Goal: Task Accomplishment & Management: Manage account settings

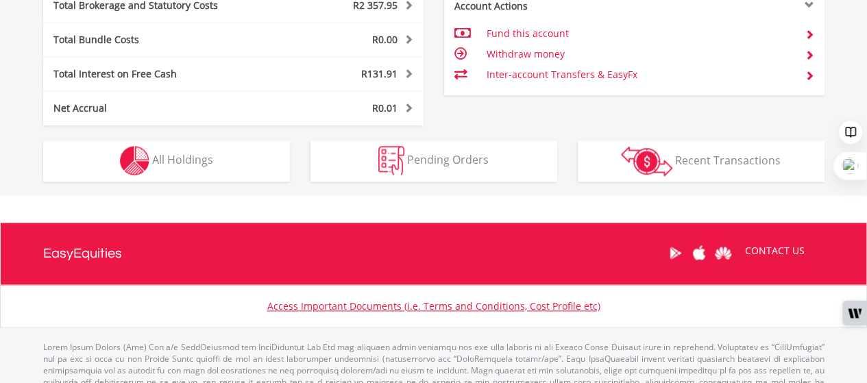
scroll to position [776, 0]
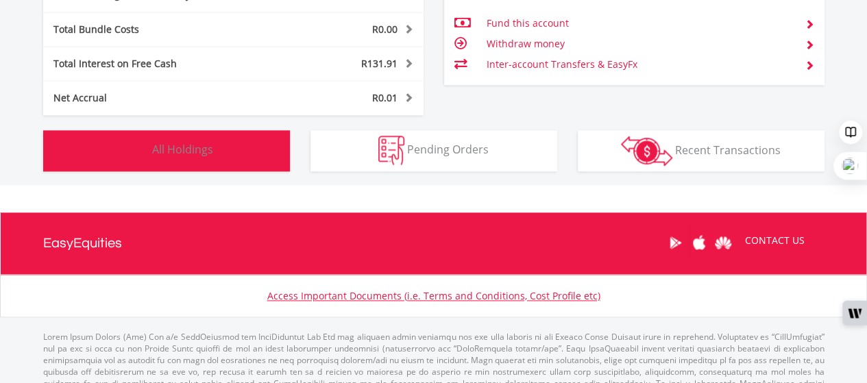
click at [173, 147] on span "All Holdings" at bounding box center [182, 149] width 61 height 15
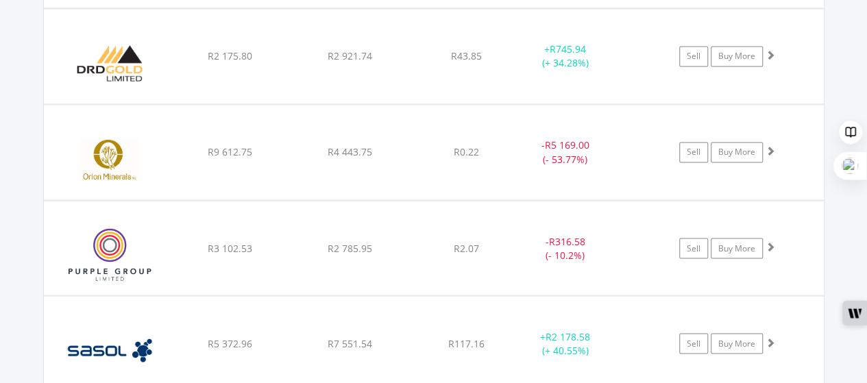
scroll to position [1154, 0]
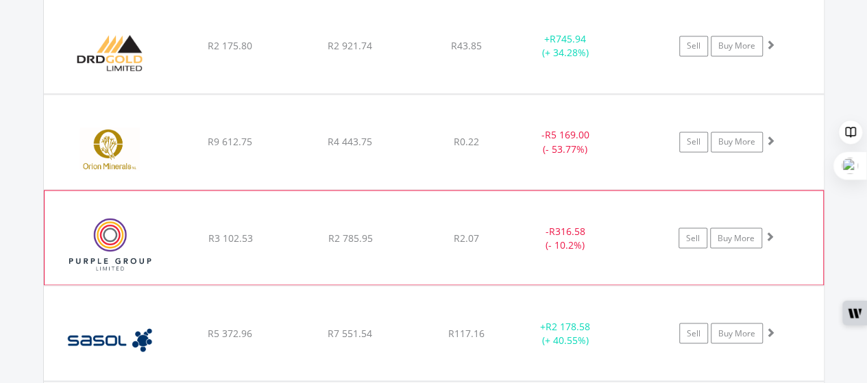
click at [388, 236] on div "R2 785.95" at bounding box center [350, 238] width 116 height 14
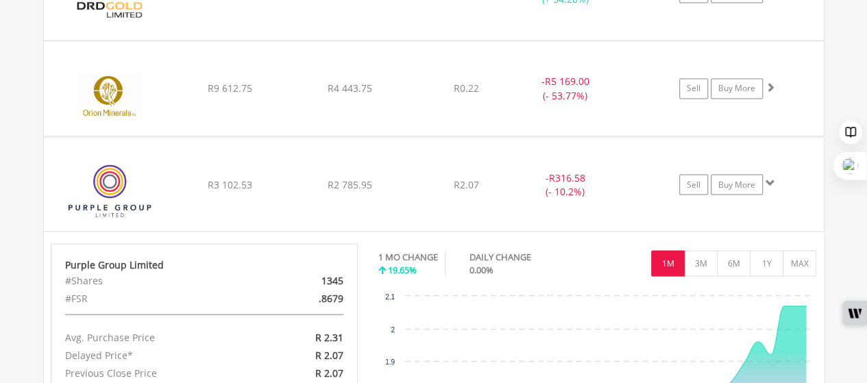
scroll to position [1201, 0]
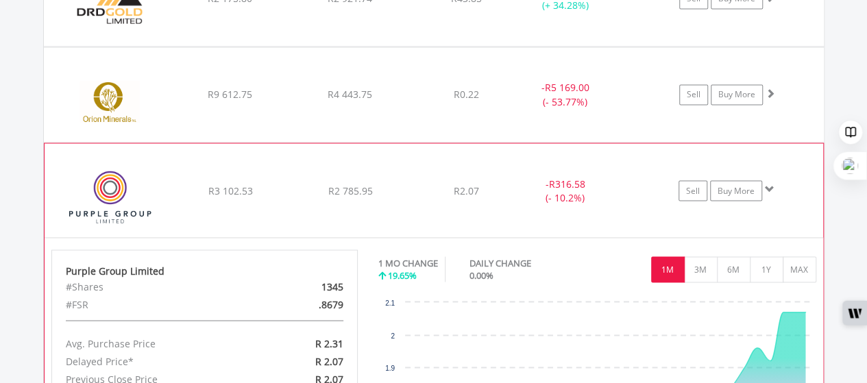
click at [285, 172] on div "﻿ Purple Group Limited R3 102.53 R2 785.95 R2.07 - R316.58 (- 10.2%) Sell Buy M…" at bounding box center [434, 189] width 778 height 93
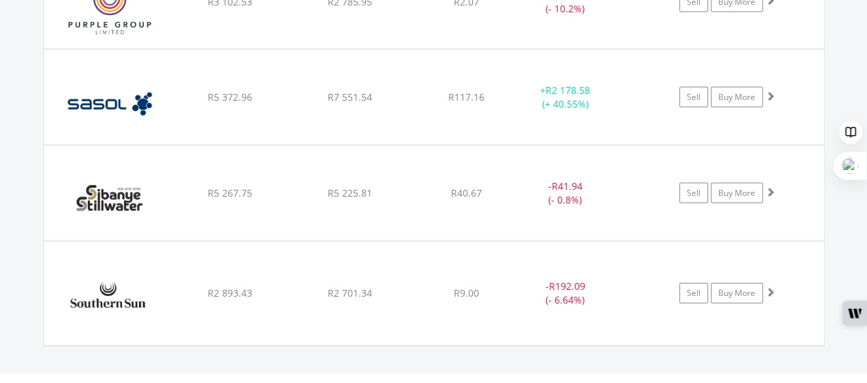
scroll to position [1392, 0]
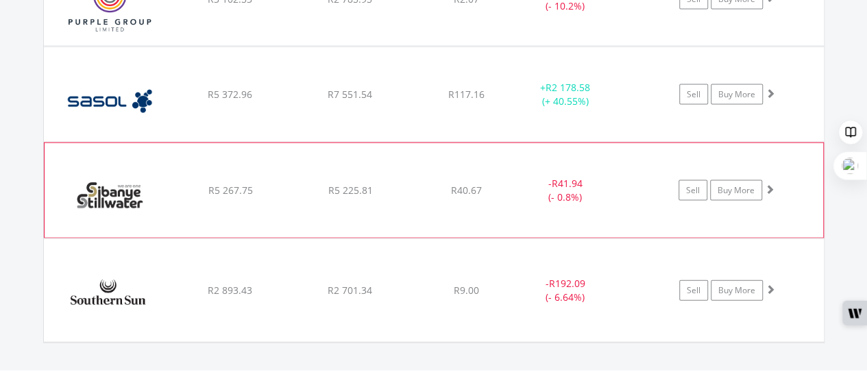
click at [426, 184] on div "R40.67" at bounding box center [466, 191] width 109 height 14
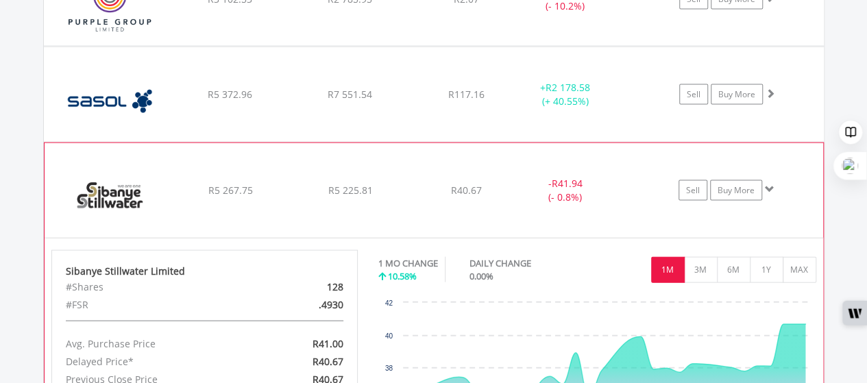
click at [417, 184] on div "R40.67" at bounding box center [466, 191] width 109 height 14
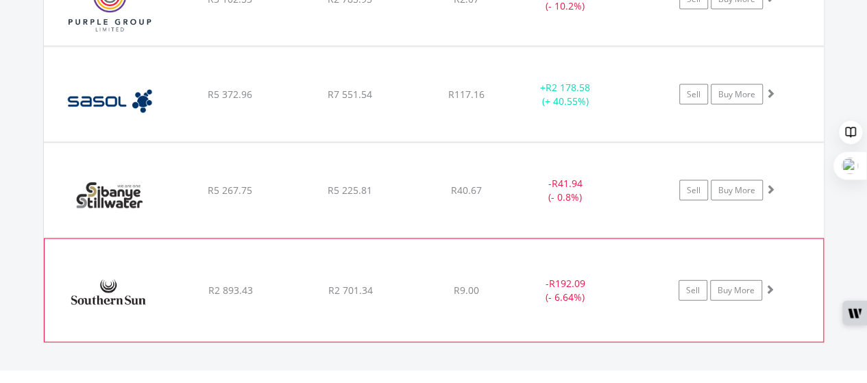
click at [403, 289] on div "R2 701.34" at bounding box center [350, 291] width 116 height 14
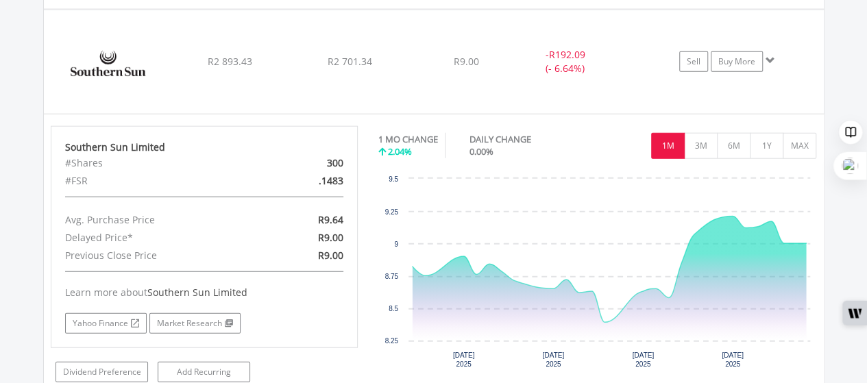
scroll to position [1627, 0]
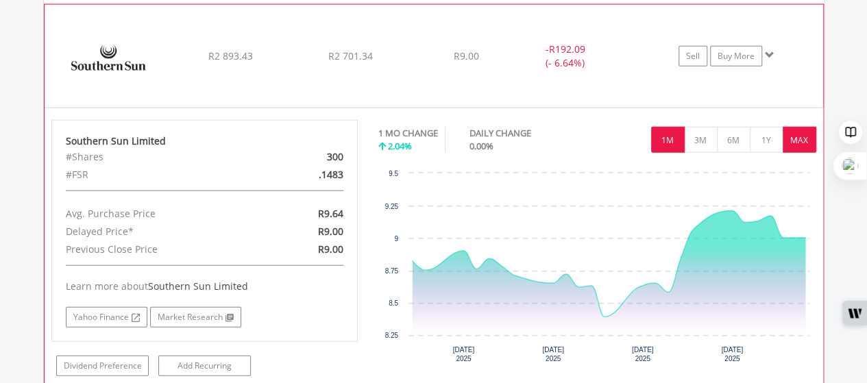
click at [795, 138] on button "MAX" at bounding box center [800, 140] width 34 height 26
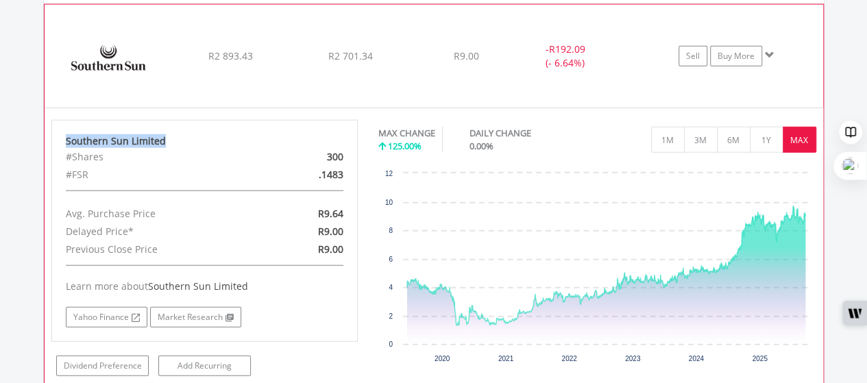
drag, startPoint x: 160, startPoint y: 138, endPoint x: 63, endPoint y: 139, distance: 96.6
click at [63, 139] on div "Southern Sun Limited #Shares 300 #FSR .1483 Avg. Purchase Price R9.64 Delayed P…" at bounding box center [204, 231] width 307 height 222
copy div "Southern Sun Limited"
click at [402, 58] on div "R2 701.34" at bounding box center [350, 56] width 116 height 14
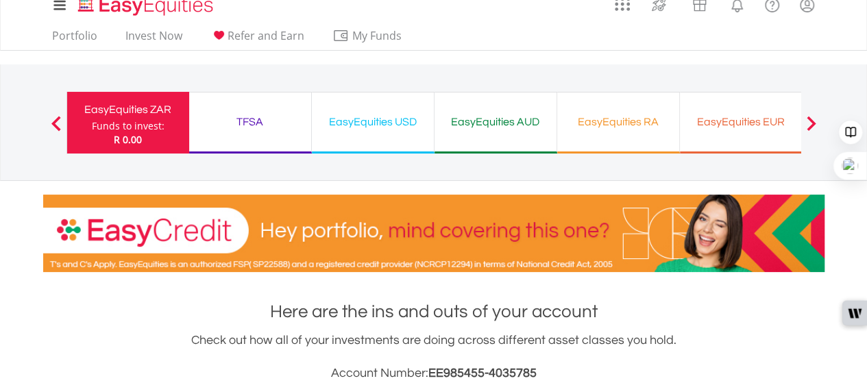
scroll to position [0, 0]
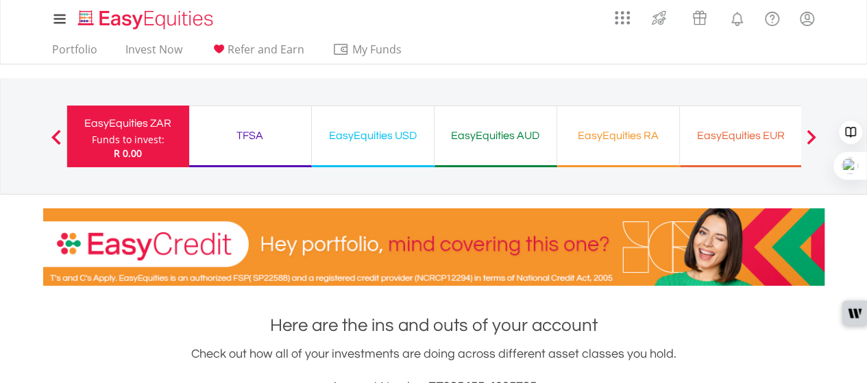
click at [250, 134] on div "TFSA" at bounding box center [250, 135] width 106 height 19
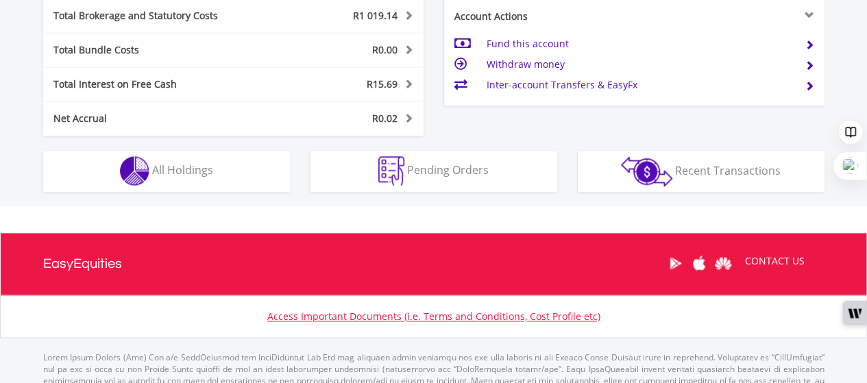
scroll to position [785, 0]
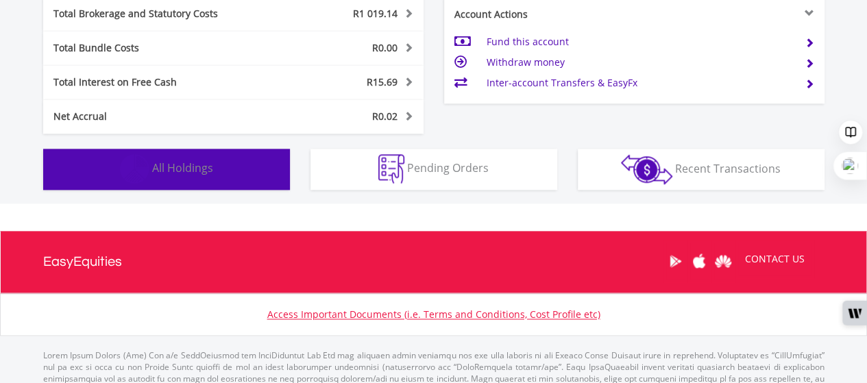
click at [192, 162] on span "All Holdings" at bounding box center [182, 167] width 61 height 15
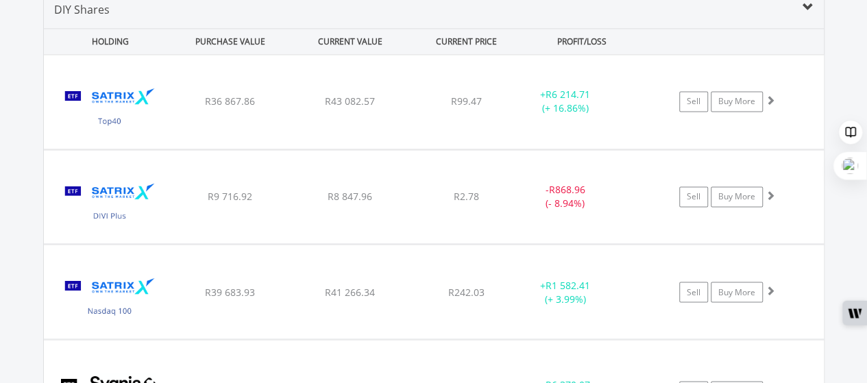
scroll to position [1027, 0]
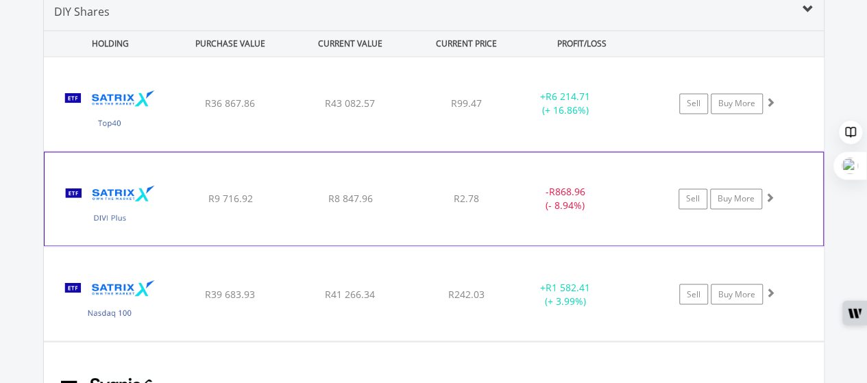
click at [421, 192] on div "R2.78" at bounding box center [466, 199] width 109 height 14
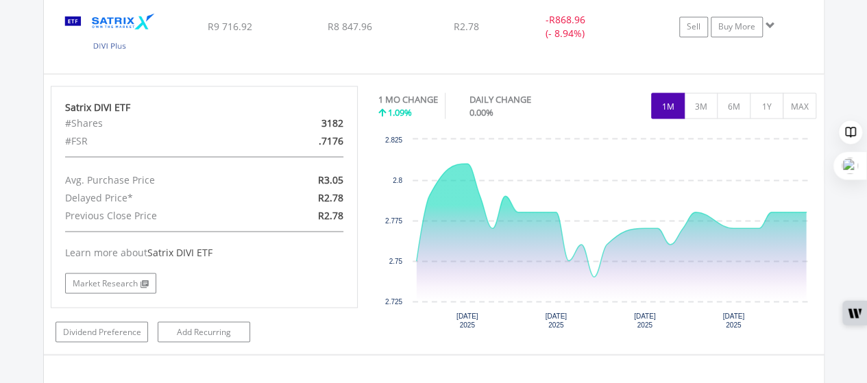
scroll to position [1202, 0]
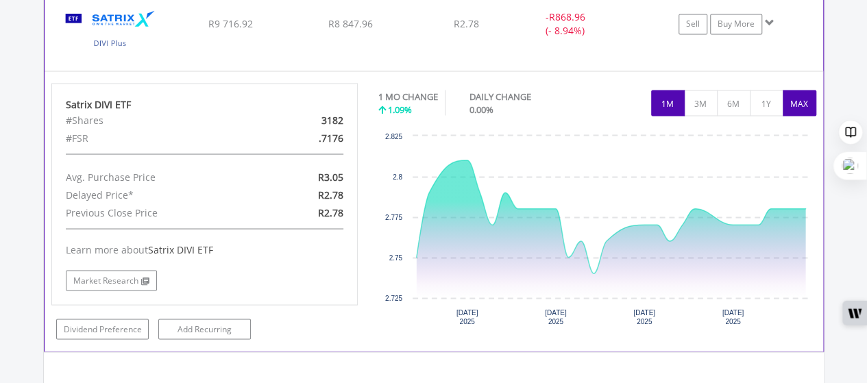
click at [799, 103] on button "MAX" at bounding box center [800, 103] width 34 height 26
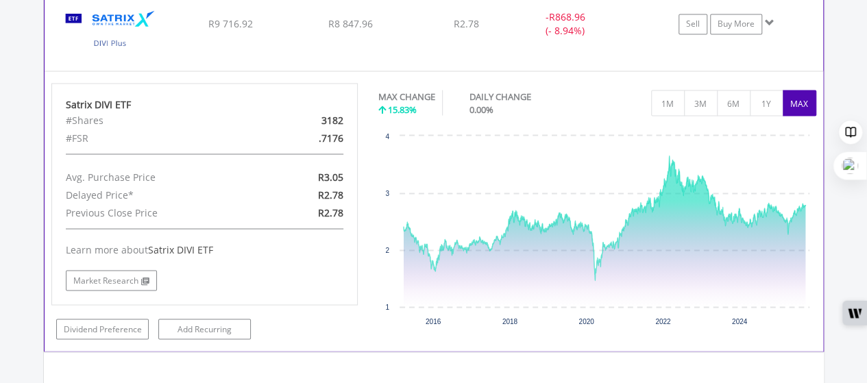
click at [491, 26] on div "R2.78" at bounding box center [466, 24] width 109 height 14
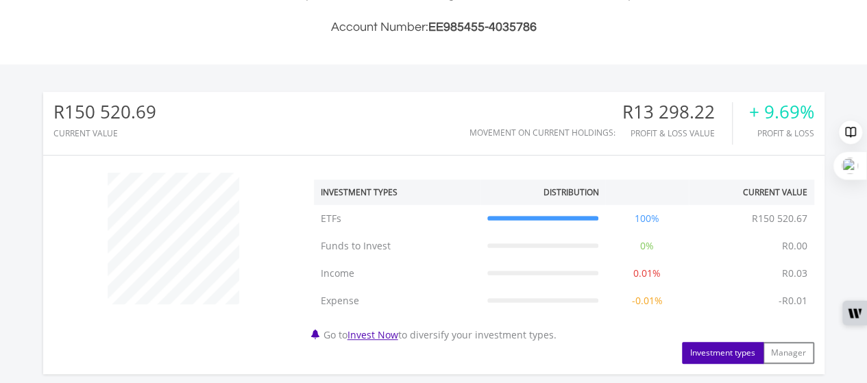
scroll to position [0, 0]
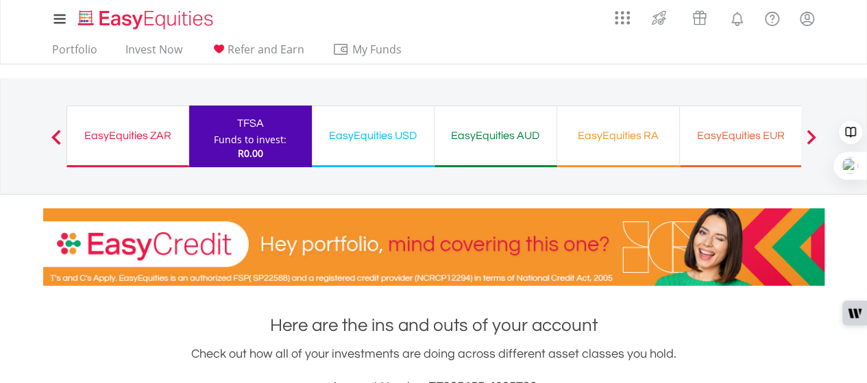
click at [370, 134] on div "EasyEquities USD" at bounding box center [373, 135] width 106 height 19
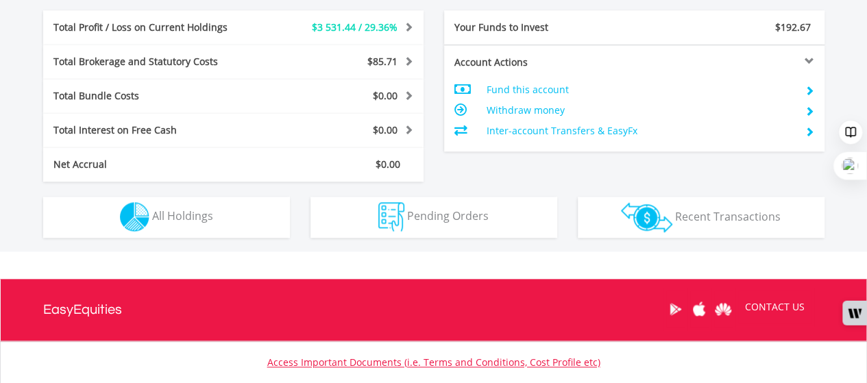
scroll to position [711, 0]
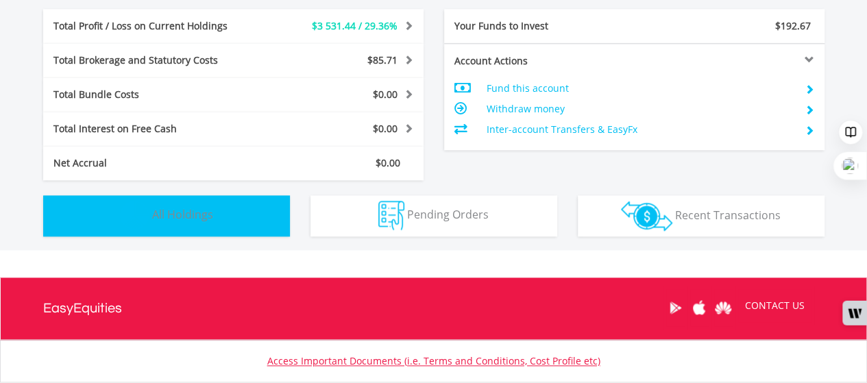
click at [199, 214] on span "All Holdings" at bounding box center [182, 214] width 61 height 15
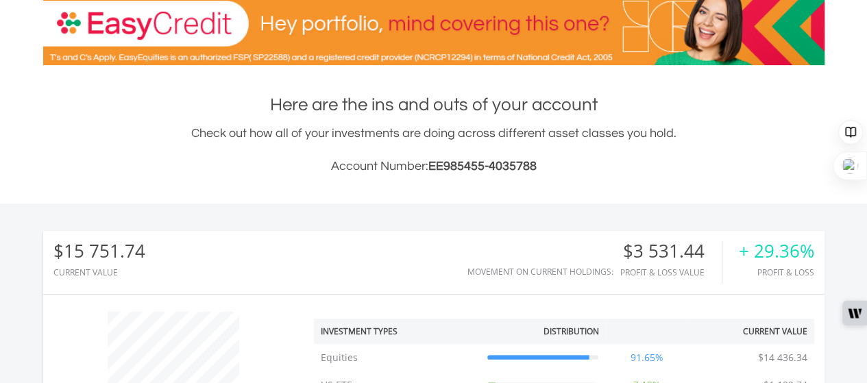
scroll to position [0, 0]
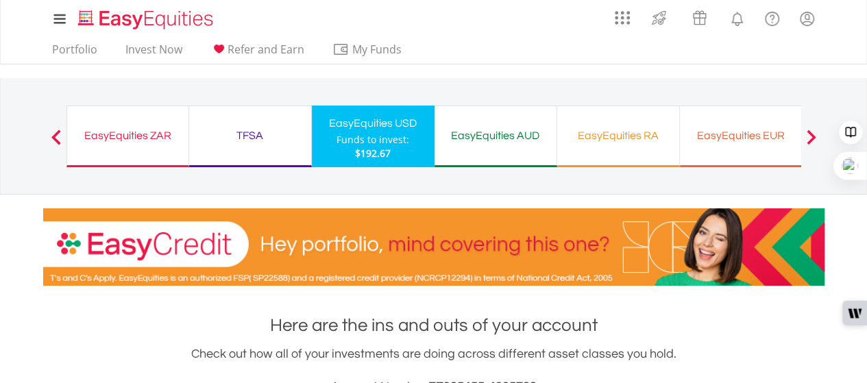
click at [811, 134] on span at bounding box center [811, 137] width 10 height 15
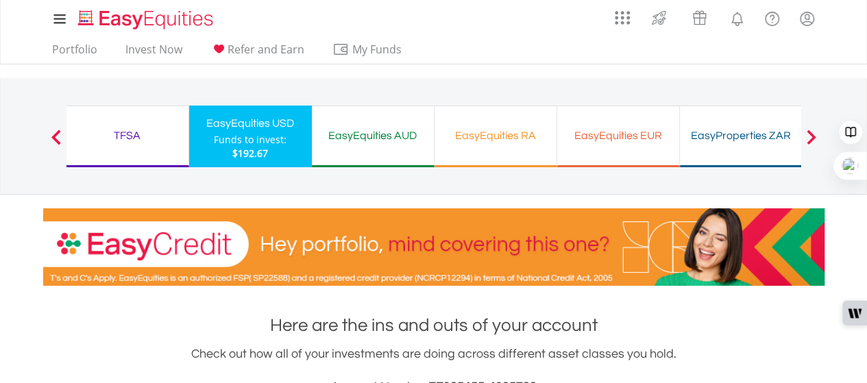
click at [811, 134] on span at bounding box center [811, 137] width 10 height 15
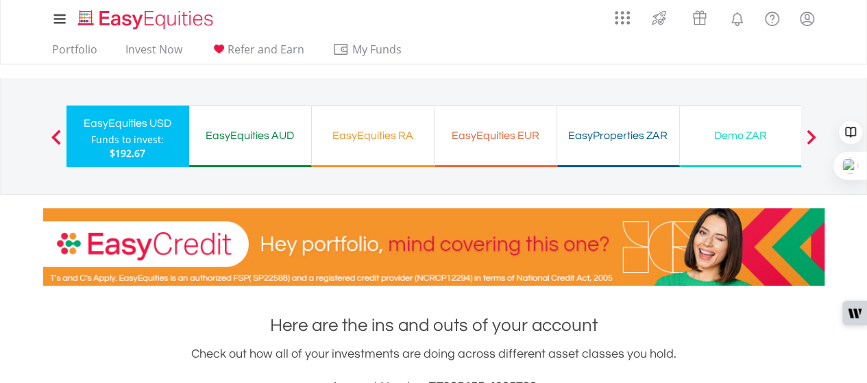
click at [811, 134] on span at bounding box center [811, 137] width 10 height 15
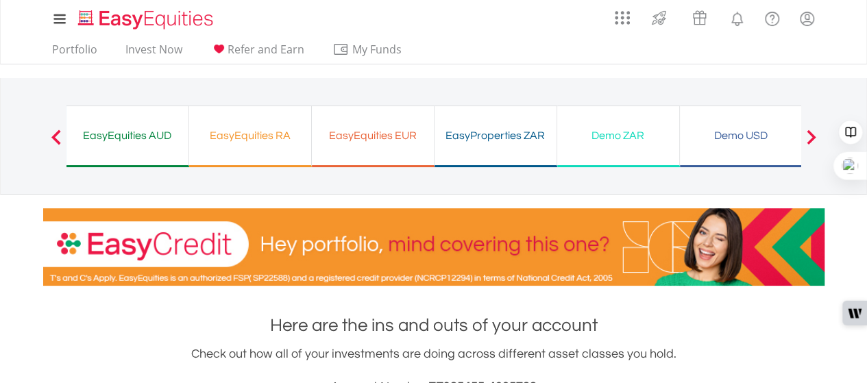
click at [609, 135] on div "Demo ZAR" at bounding box center [618, 135] width 106 height 19
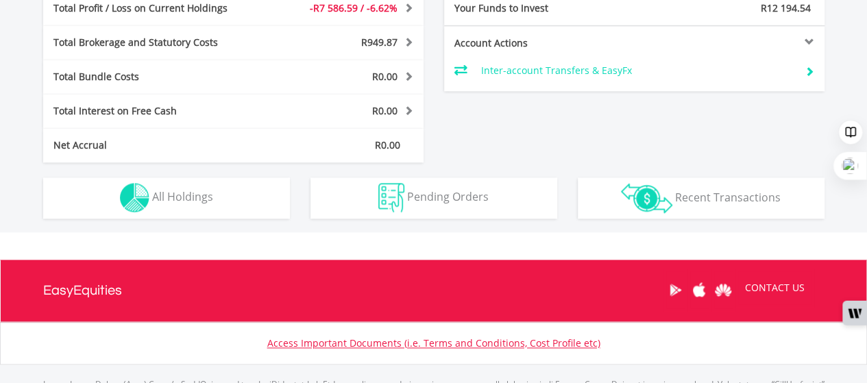
scroll to position [730, 0]
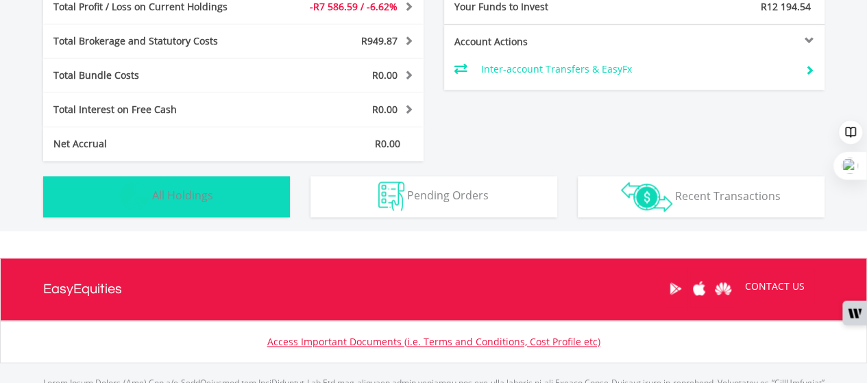
click at [202, 194] on span "All Holdings" at bounding box center [182, 195] width 61 height 15
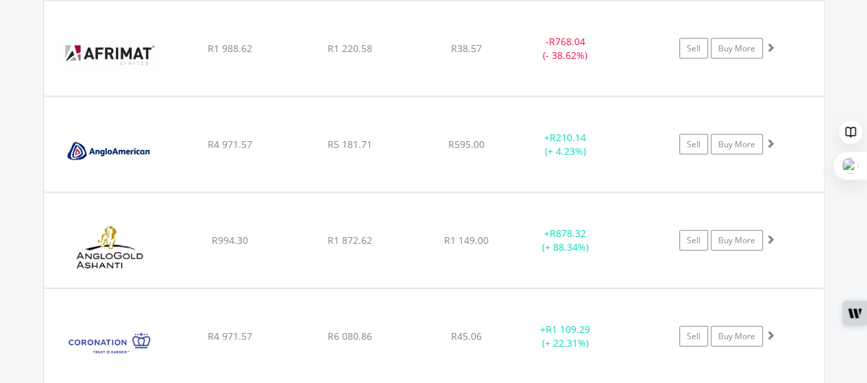
scroll to position [1462, 0]
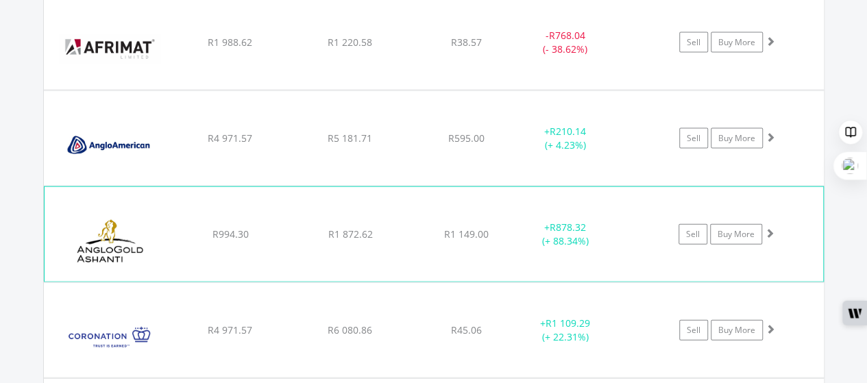
click at [507, 236] on div "R1 149.00" at bounding box center [466, 235] width 109 height 14
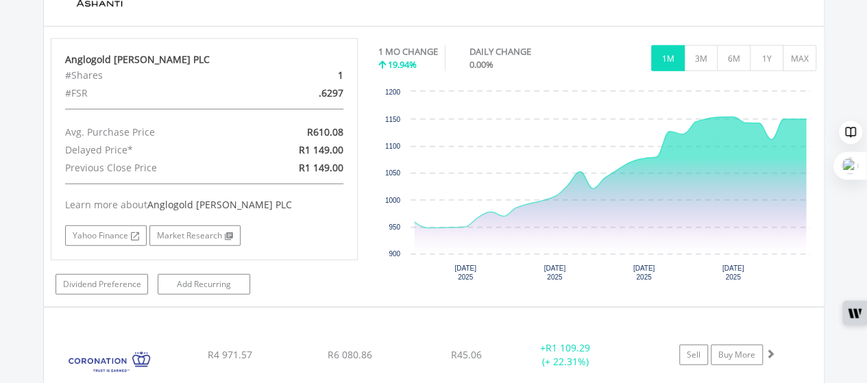
scroll to position [1711, 0]
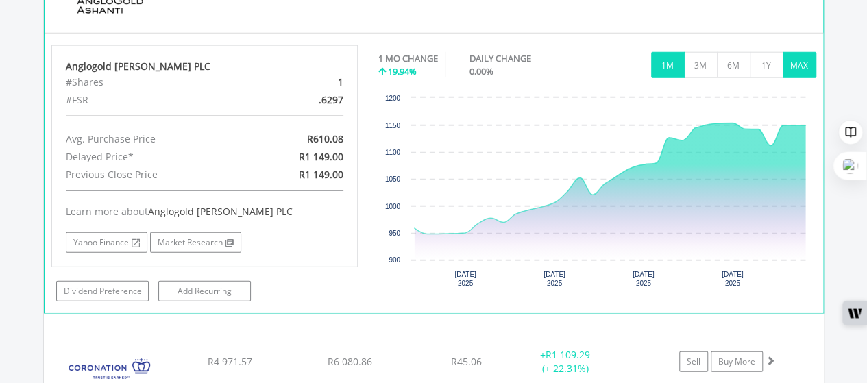
click at [798, 58] on button "MAX" at bounding box center [800, 65] width 34 height 26
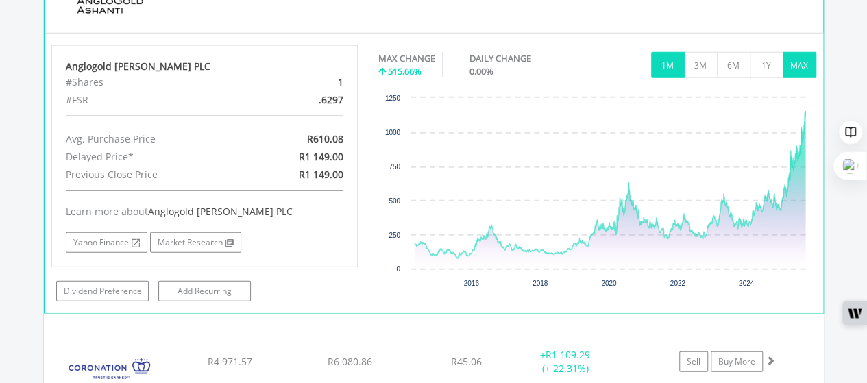
click at [664, 63] on button "1M" at bounding box center [668, 65] width 34 height 26
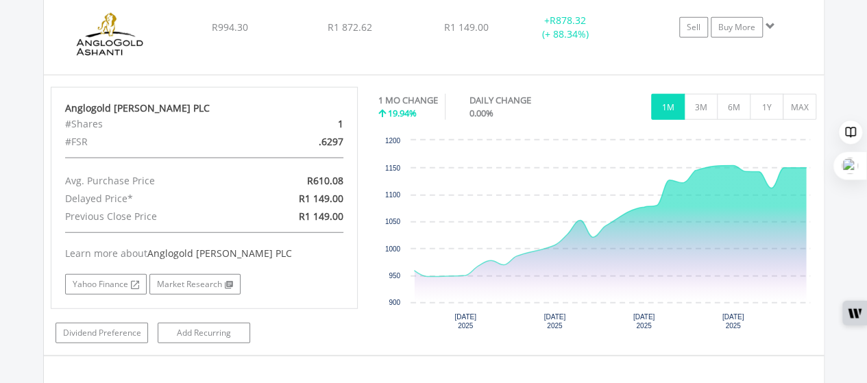
scroll to position [1656, 0]
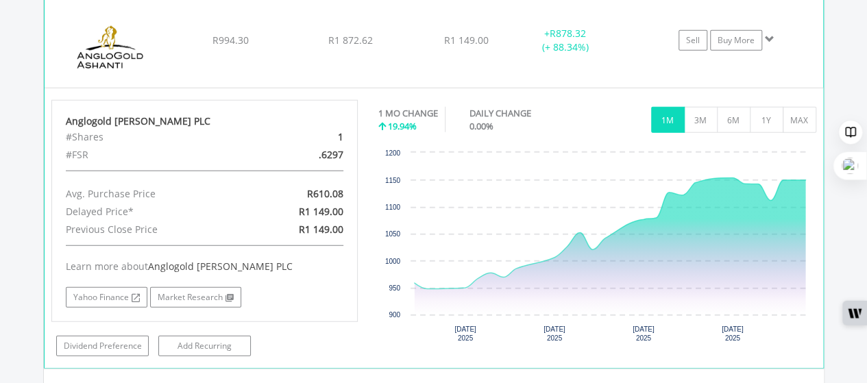
click at [528, 39] on div "+ R878.32 (+ 88.34%)" at bounding box center [564, 40] width 103 height 27
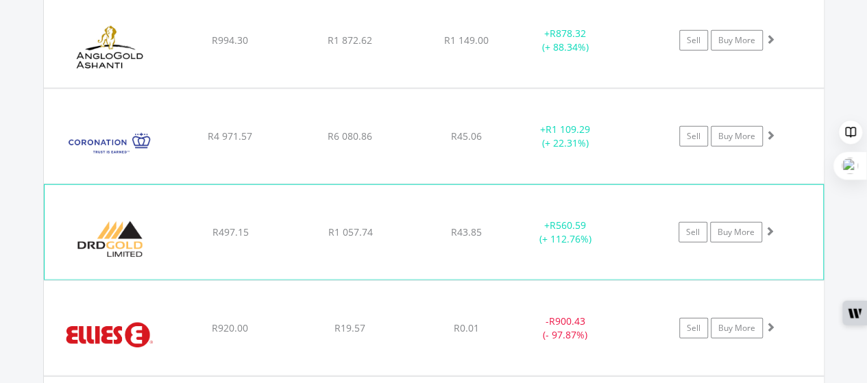
click at [572, 236] on div "+ R560.59 (+ 112.76%)" at bounding box center [564, 232] width 103 height 27
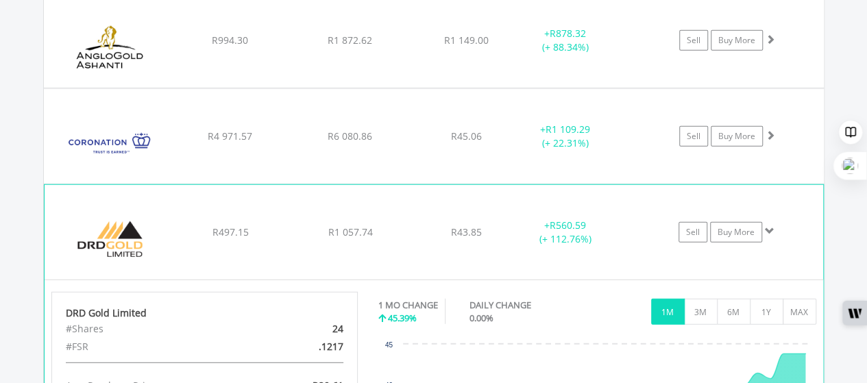
click at [617, 219] on div "+ R560.59 (+ 112.76%)" at bounding box center [581, 232] width 137 height 27
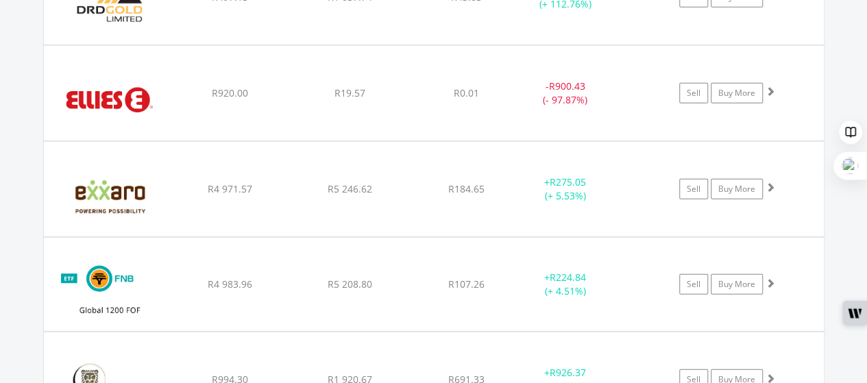
scroll to position [1904, 0]
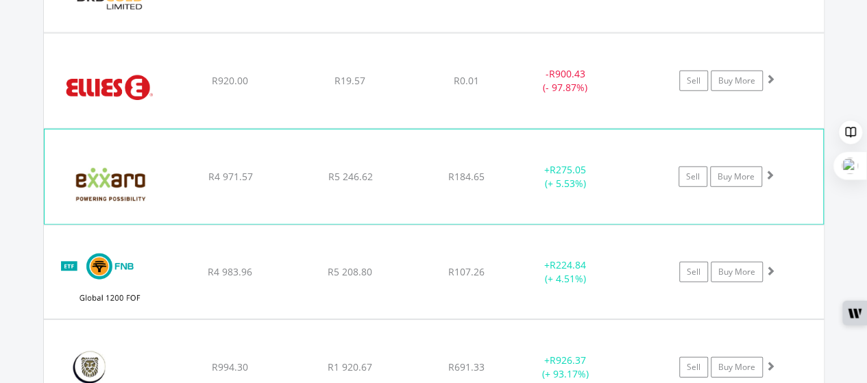
click at [497, 172] on div "R184.65" at bounding box center [466, 177] width 109 height 14
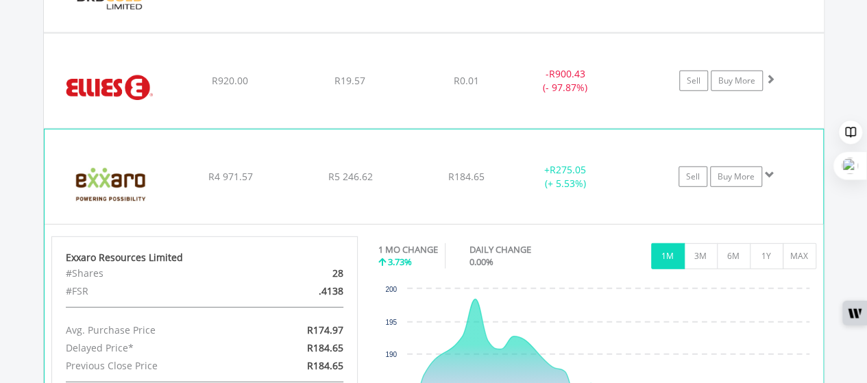
click at [497, 172] on div "R184.65" at bounding box center [466, 177] width 109 height 14
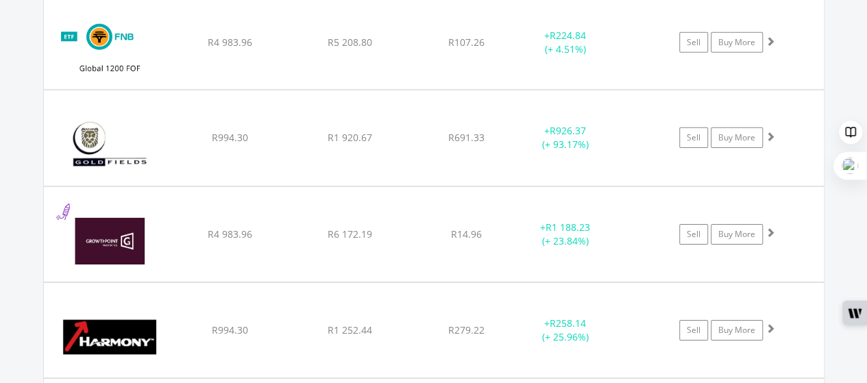
scroll to position [2140, 0]
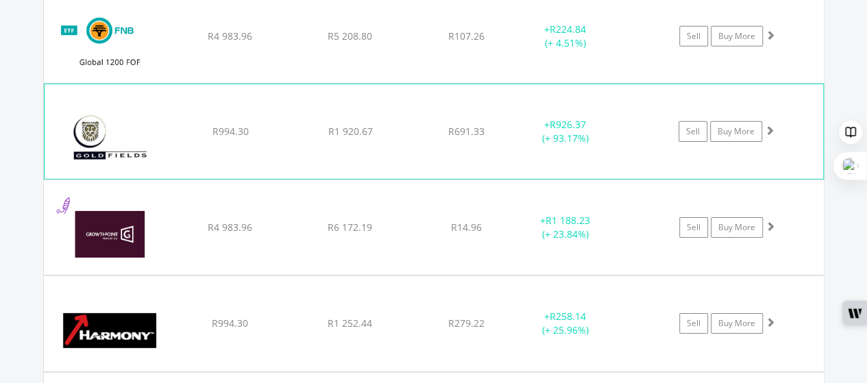
click at [497, 131] on div "R691.33" at bounding box center [466, 132] width 109 height 14
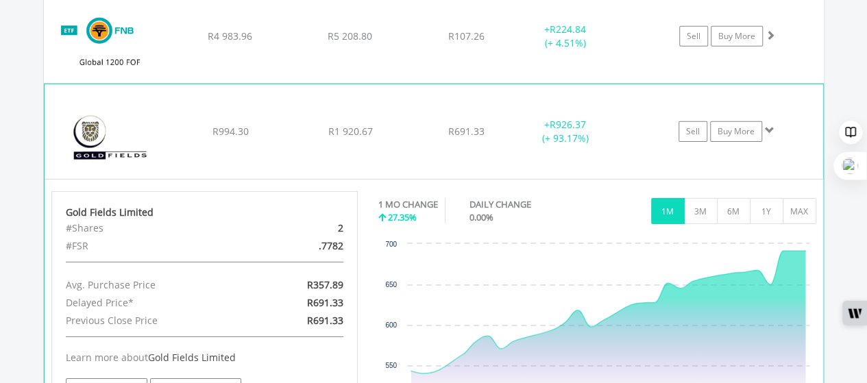
click at [608, 121] on div "+ R926.37 (+ 93.17%)" at bounding box center [564, 131] width 103 height 27
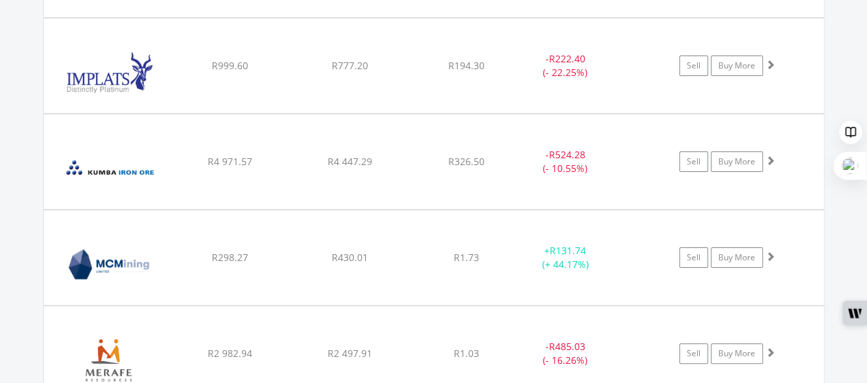
scroll to position [2596, 0]
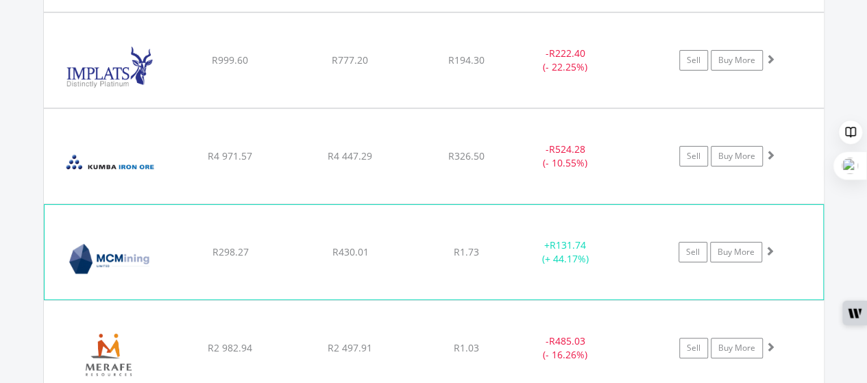
click at [501, 249] on div "R1.73" at bounding box center [466, 252] width 109 height 14
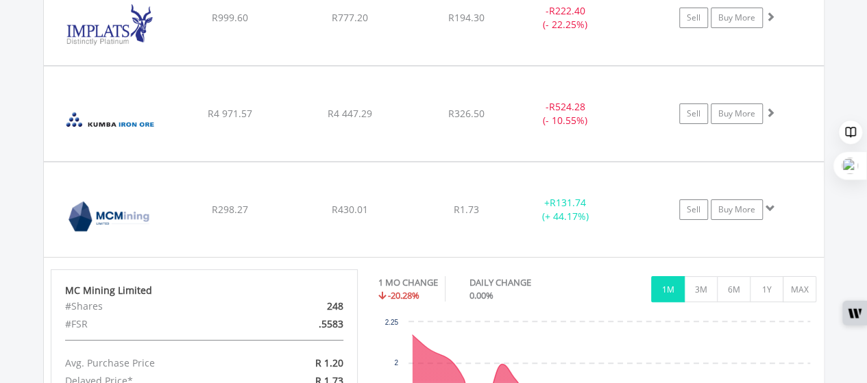
scroll to position [2631, 0]
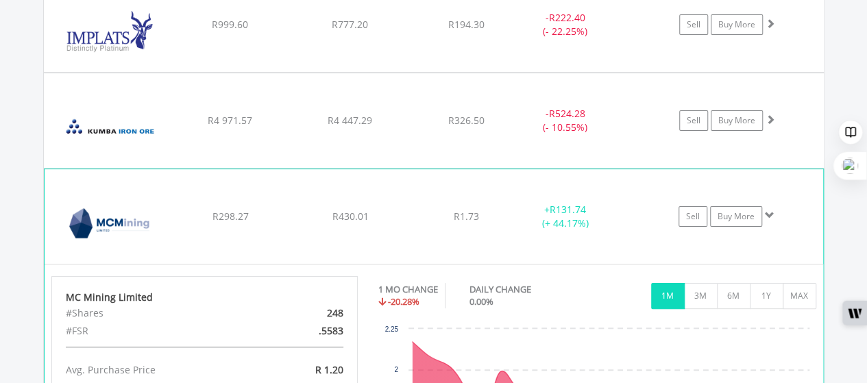
click at [401, 210] on div "R430.01" at bounding box center [350, 217] width 116 height 14
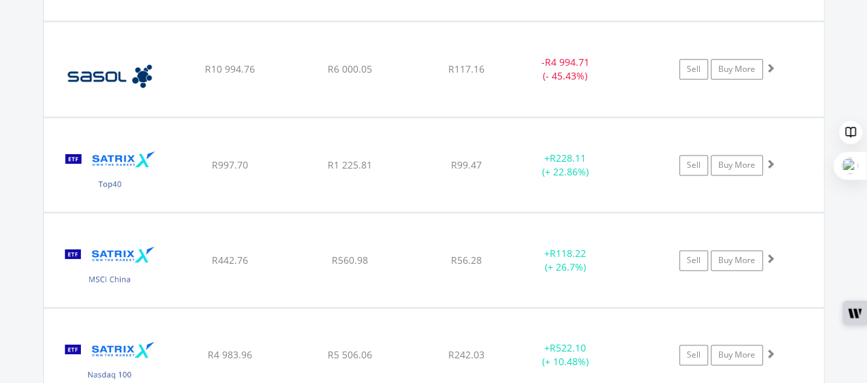
scroll to position [3473, 0]
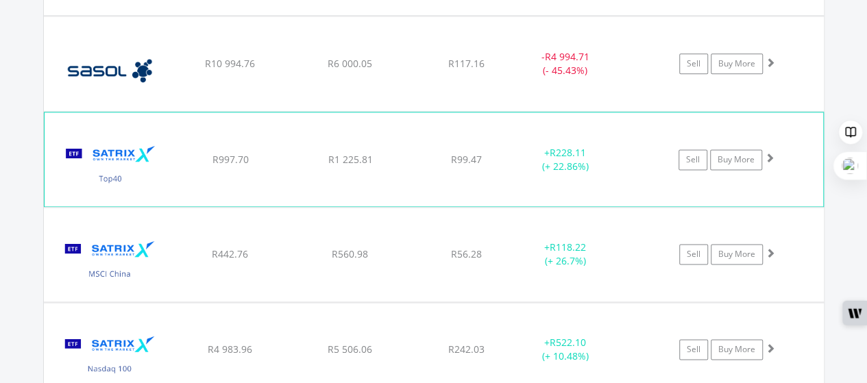
click at [507, 153] on div "R99.47" at bounding box center [466, 160] width 109 height 14
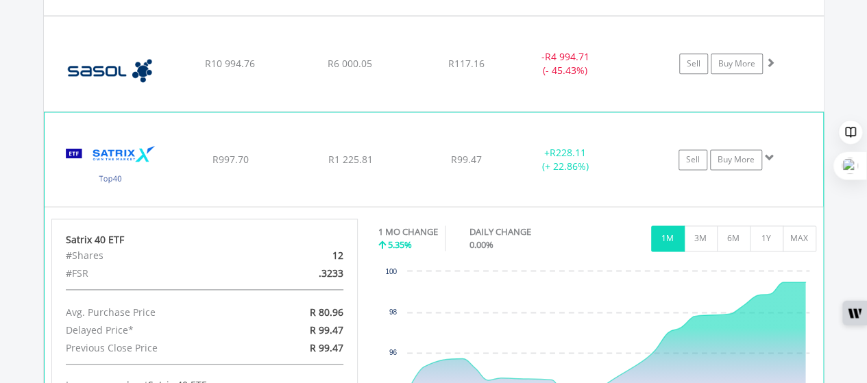
click at [507, 153] on div "R99.47" at bounding box center [466, 160] width 109 height 14
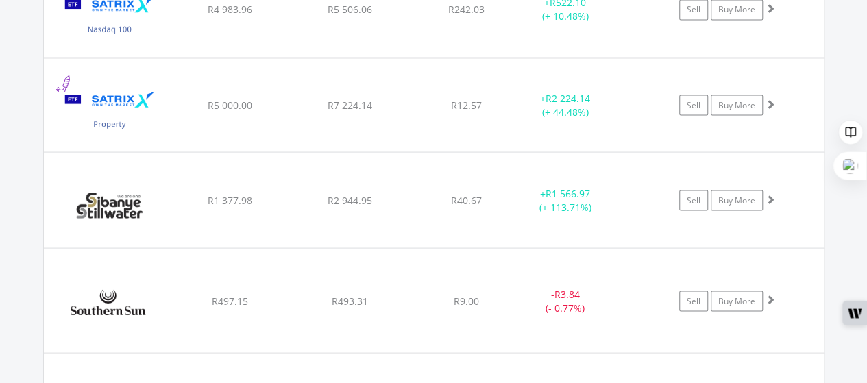
scroll to position [3819, 0]
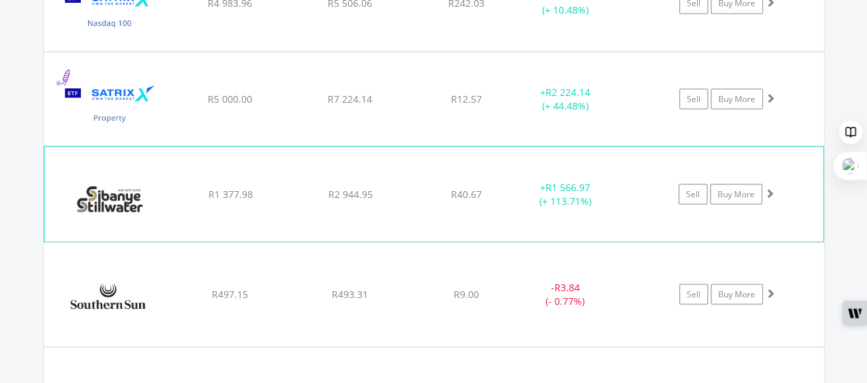
click at [423, 191] on div "﻿ Sibanye Stillwater Limited R1 377.98 R2 944.95 R40.67 + R1 566.97 (+ 113.71%)…" at bounding box center [434, 194] width 778 height 95
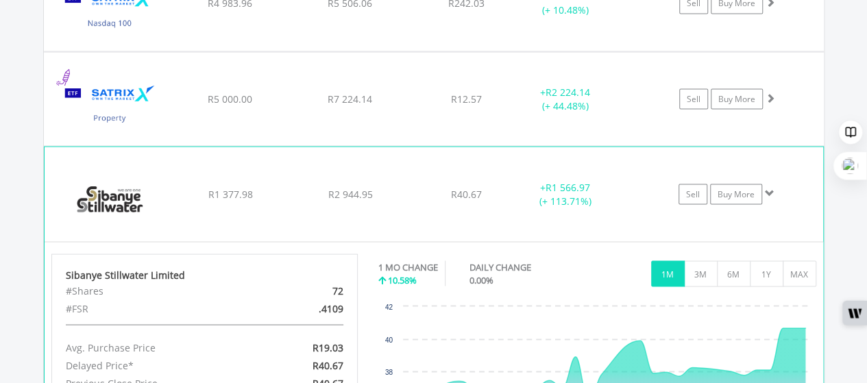
click at [423, 191] on div "﻿ Sibanye Stillwater Limited R1 377.98 R2 944.95 R40.67 + R1 566.97 (+ 113.71%)…" at bounding box center [434, 194] width 778 height 95
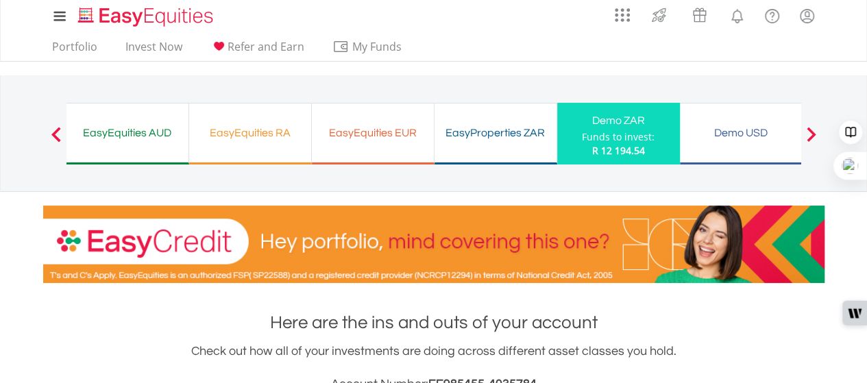
scroll to position [0, 0]
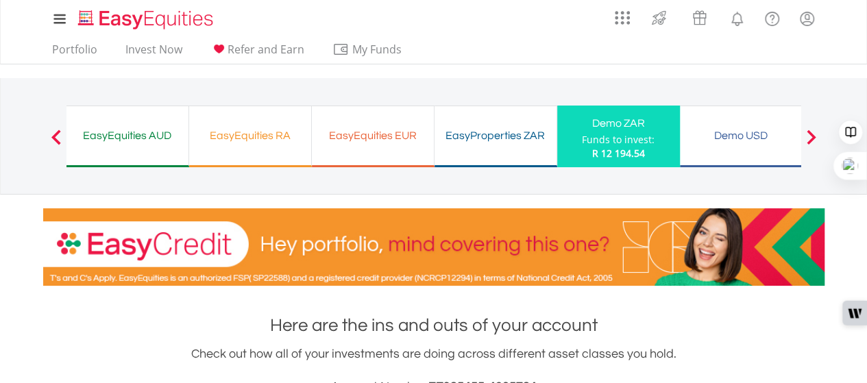
click at [735, 132] on div "Demo USD" at bounding box center [741, 135] width 106 height 19
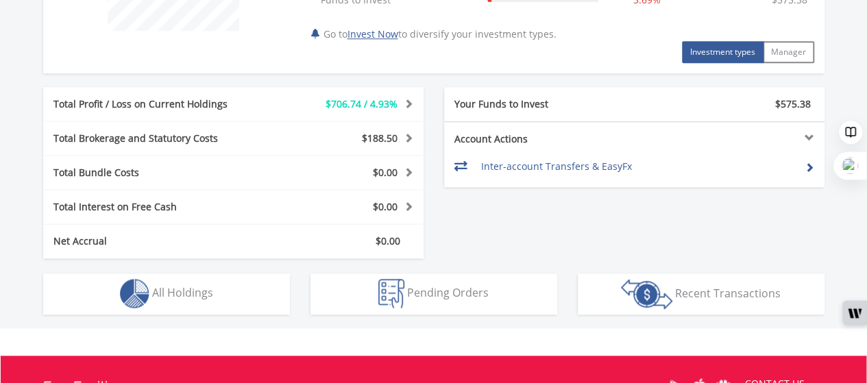
scroll to position [635, 0]
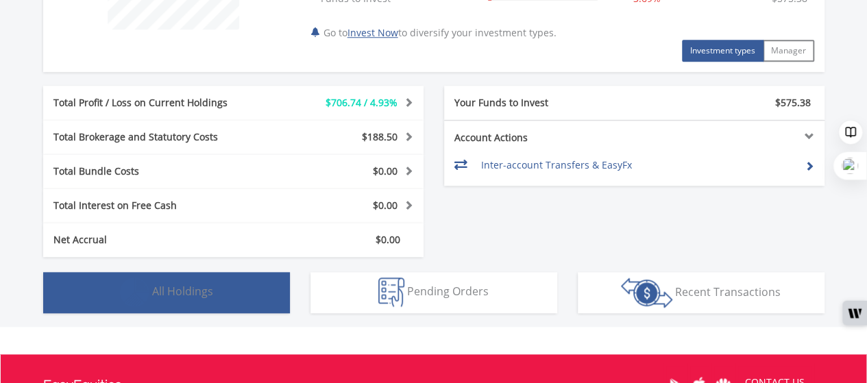
click at [206, 297] on span "All Holdings" at bounding box center [182, 291] width 61 height 15
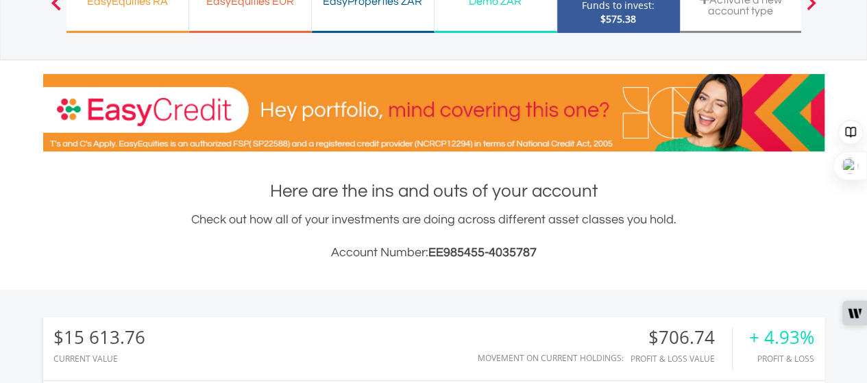
scroll to position [0, 0]
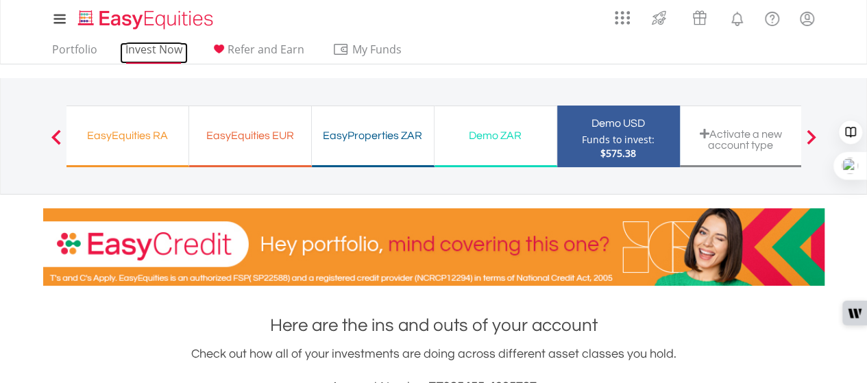
click at [156, 45] on link "Invest Now" at bounding box center [154, 52] width 68 height 21
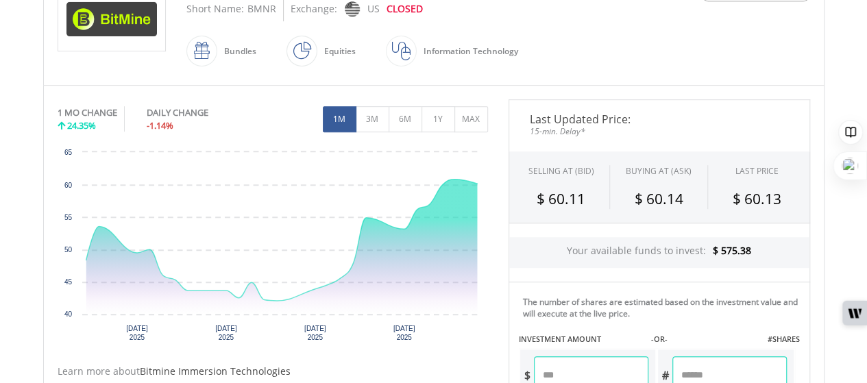
scroll to position [346, 0]
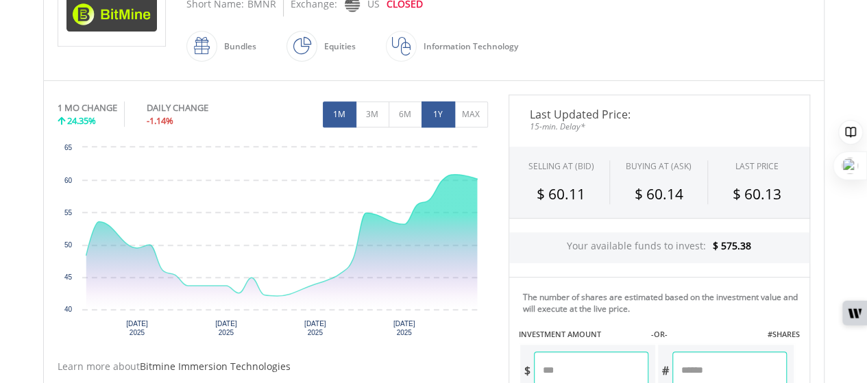
click at [436, 109] on button "1Y" at bounding box center [438, 114] width 34 height 26
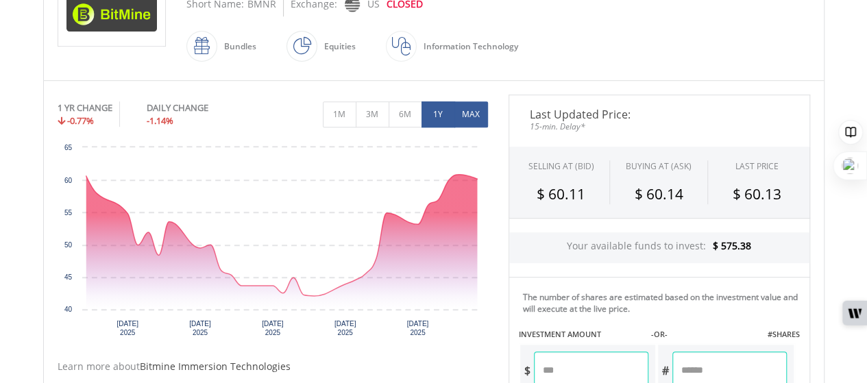
click at [465, 112] on button "MAX" at bounding box center [471, 114] width 34 height 26
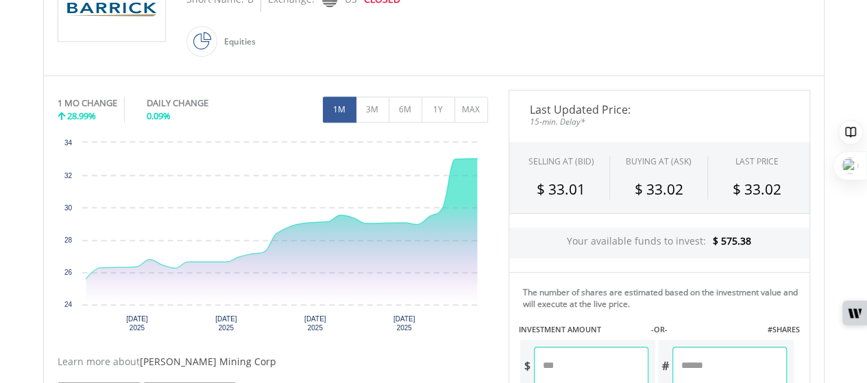
scroll to position [354, 0]
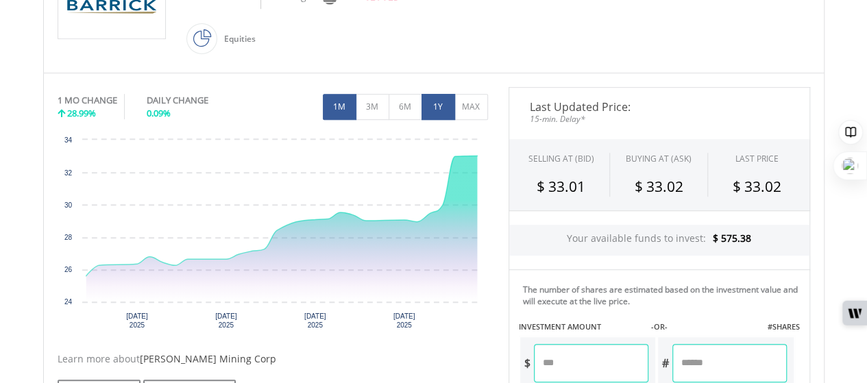
click at [440, 110] on button "1Y" at bounding box center [438, 107] width 34 height 26
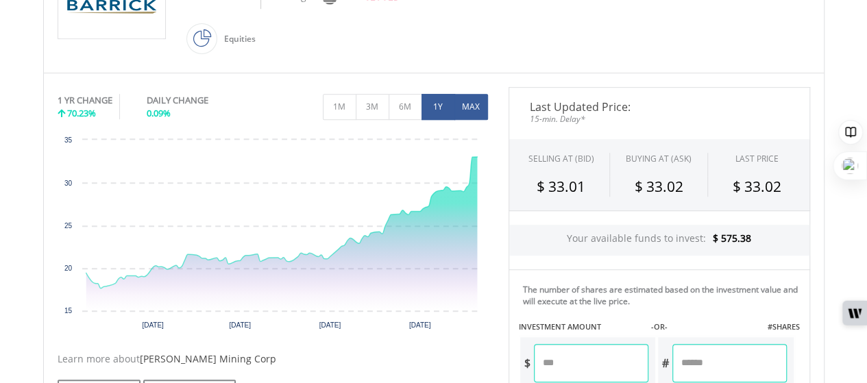
click at [471, 103] on button "MAX" at bounding box center [471, 107] width 34 height 26
click at [604, 360] on input "number" at bounding box center [591, 363] width 114 height 38
click at [709, 363] on input "number" at bounding box center [729, 363] width 114 height 38
type input "*"
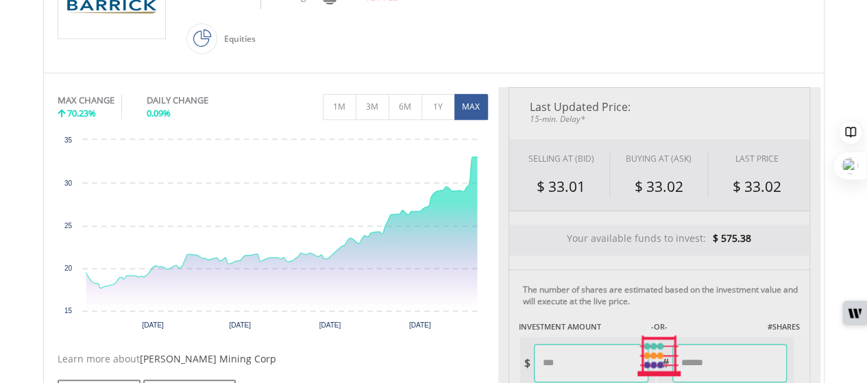
click at [600, 377] on div "Last Updated Price: 15-min. Delay* SELLING AT (BID) BUYING AT (ASK) LAST PRICE …" at bounding box center [659, 356] width 322 height 538
type input "*****"
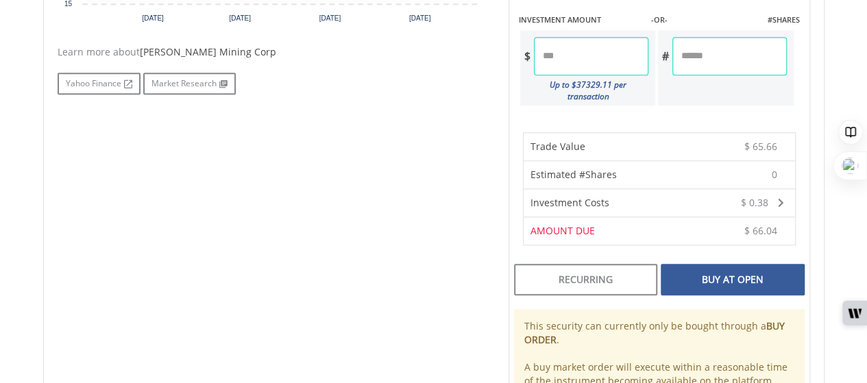
scroll to position [674, 0]
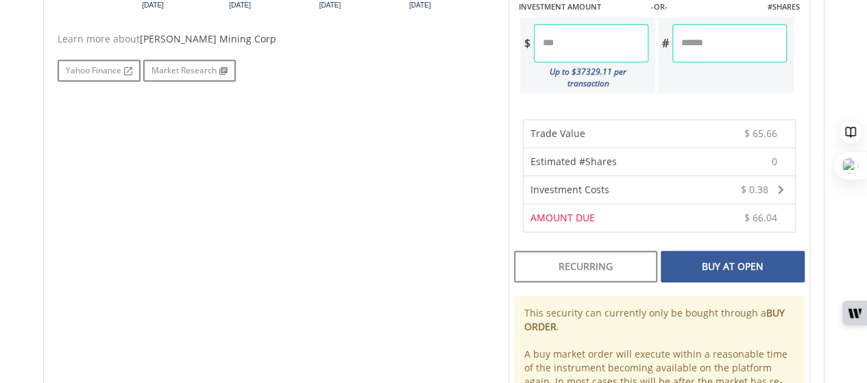
click at [724, 251] on div "Buy At Open" at bounding box center [732, 267] width 143 height 32
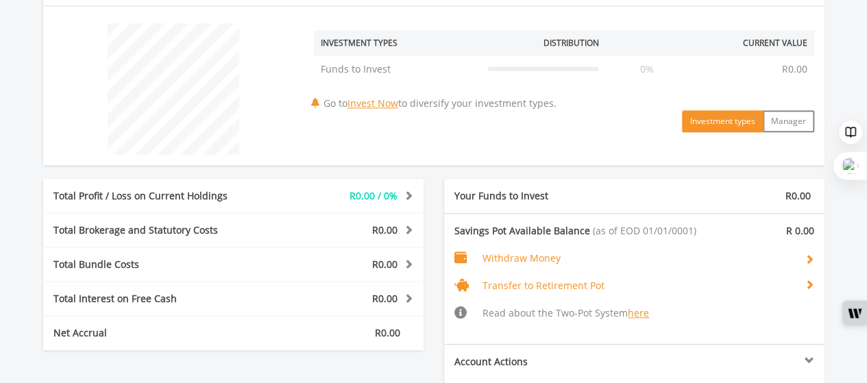
scroll to position [511, 0]
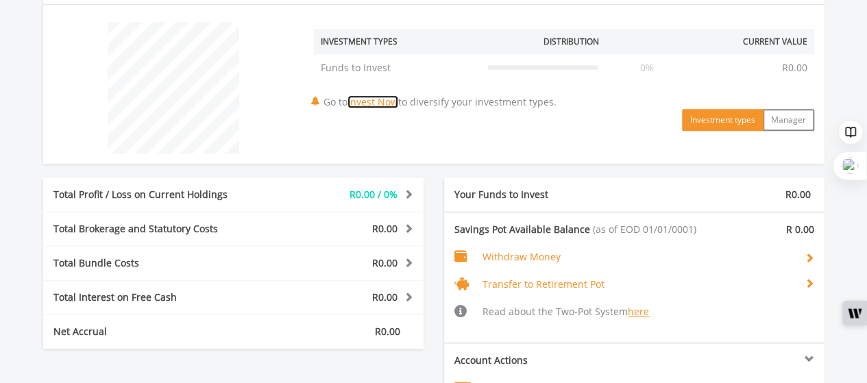
click at [377, 103] on link "Invest Now" at bounding box center [372, 101] width 51 height 13
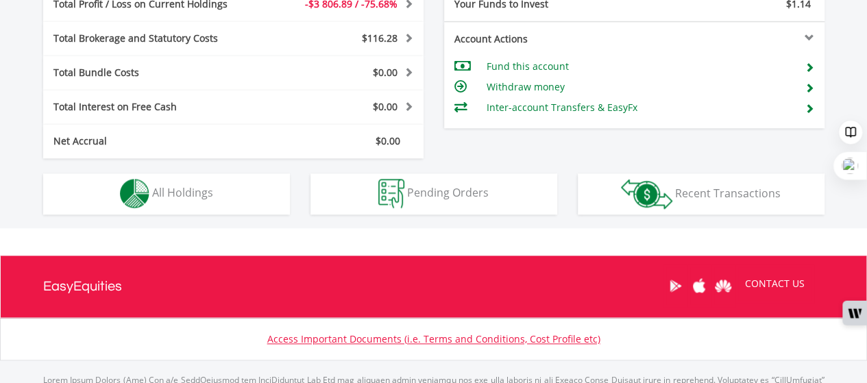
scroll to position [707, 0]
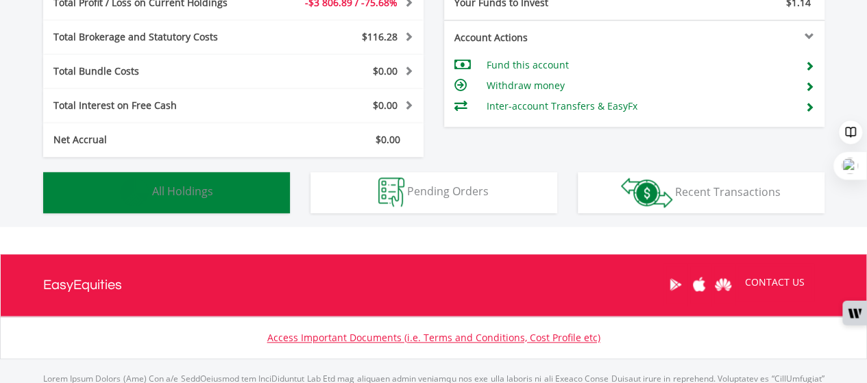
click at [197, 191] on span "All Holdings" at bounding box center [182, 191] width 61 height 15
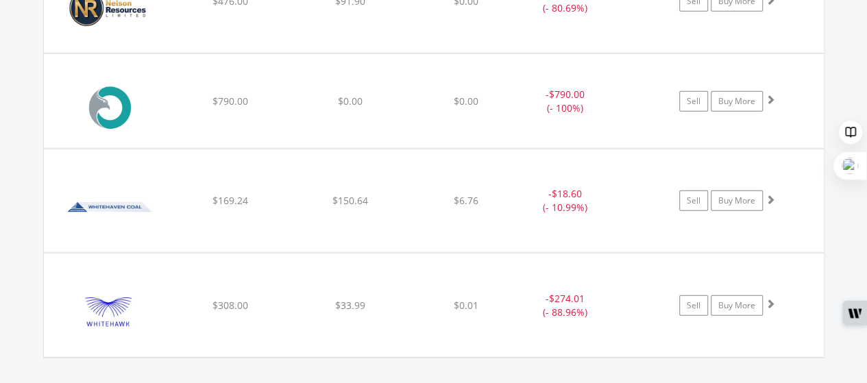
scroll to position [1710, 0]
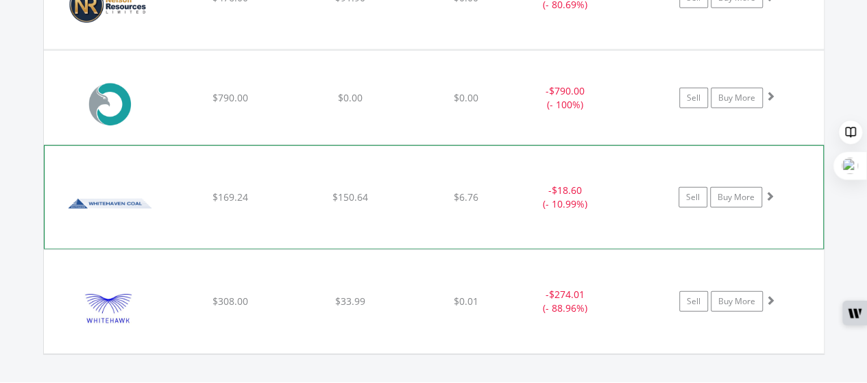
click at [110, 201] on img at bounding box center [110, 204] width 118 height 82
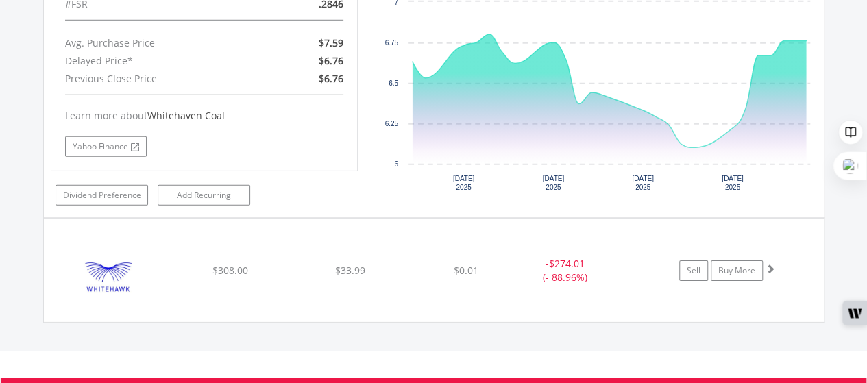
scroll to position [2024, 0]
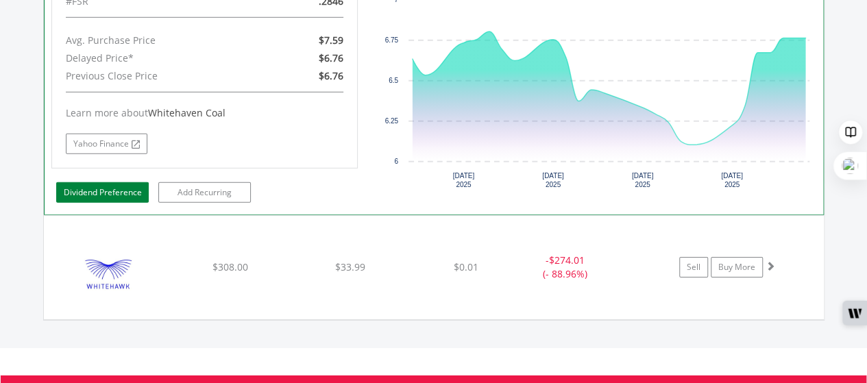
click at [96, 184] on link "Dividend Preference" at bounding box center [102, 192] width 93 height 21
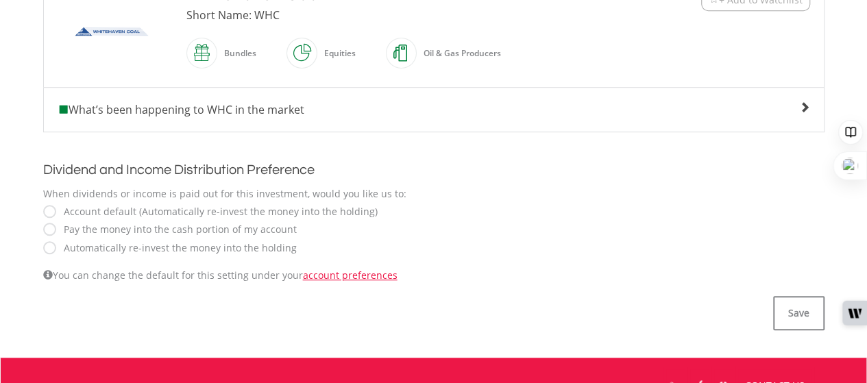
scroll to position [384, 0]
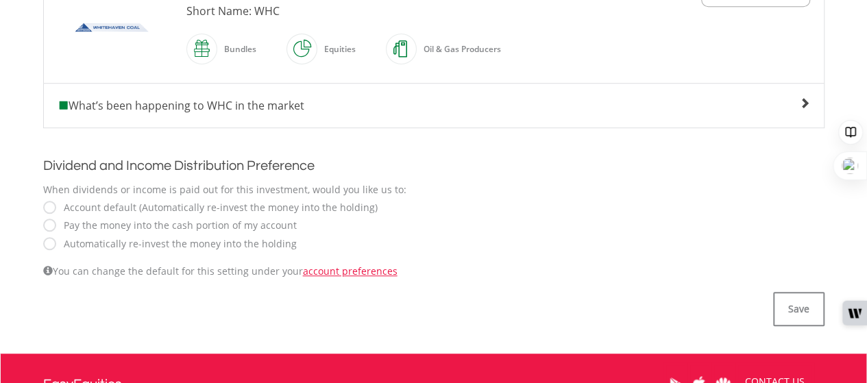
click at [57, 246] on label "Automatically re-invest the money into the holding" at bounding box center [177, 244] width 240 height 14
click at [794, 306] on button "Save" at bounding box center [798, 309] width 51 height 34
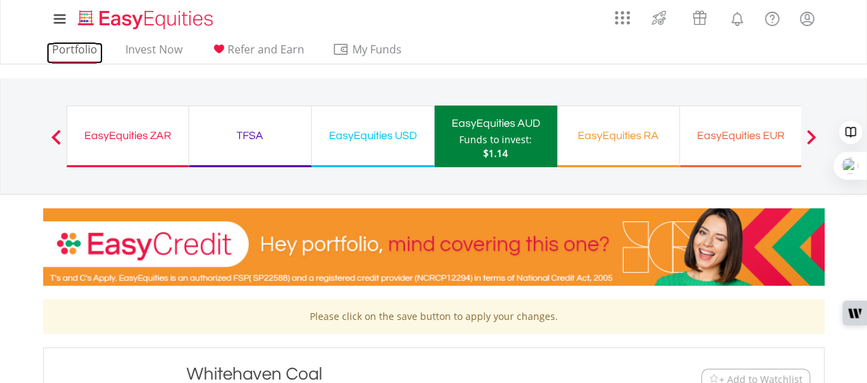
click at [73, 49] on link "Portfolio" at bounding box center [75, 52] width 56 height 21
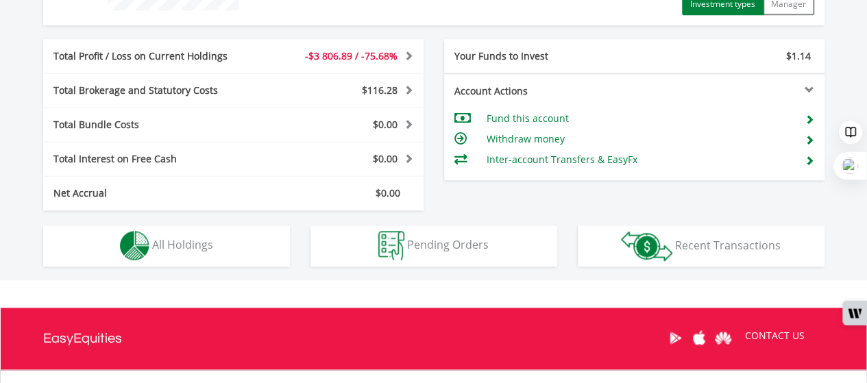
scroll to position [660, 0]
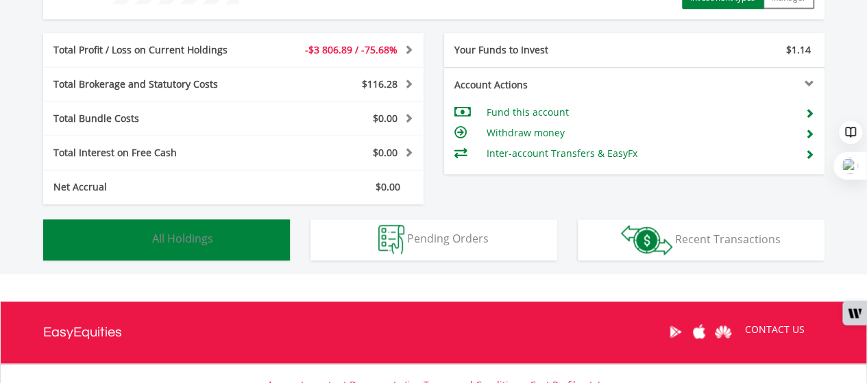
click at [192, 235] on span "All Holdings" at bounding box center [182, 238] width 61 height 15
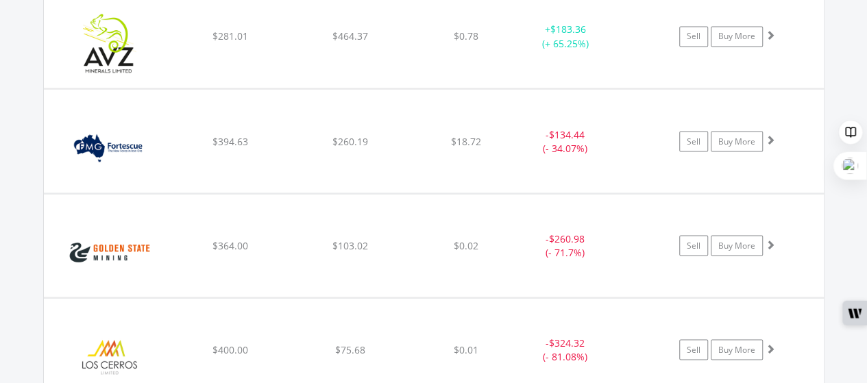
scroll to position [1256, 0]
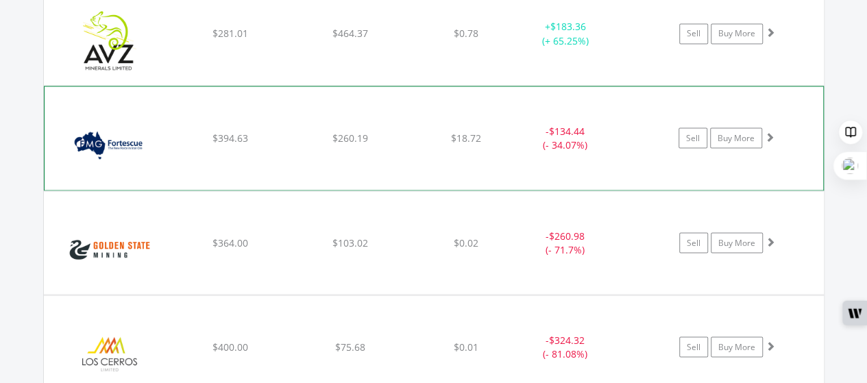
click at [306, 136] on div "$260.19" at bounding box center [350, 138] width 116 height 14
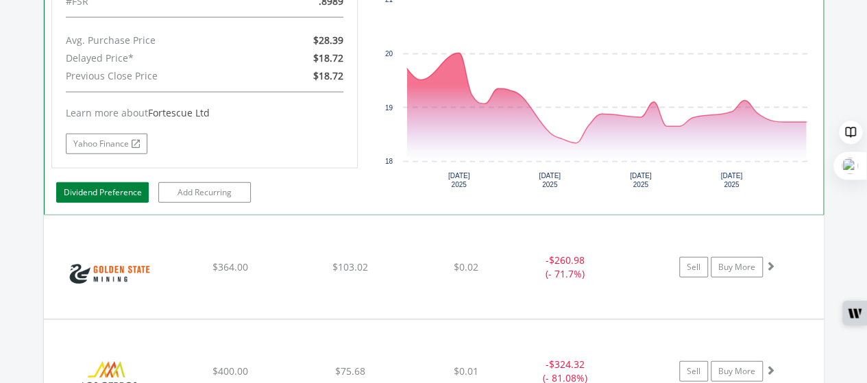
scroll to position [1512, 0]
click at [87, 190] on link "Dividend Preference" at bounding box center [102, 192] width 93 height 21
